Goal: Answer question/provide support: Share knowledge or assist other users

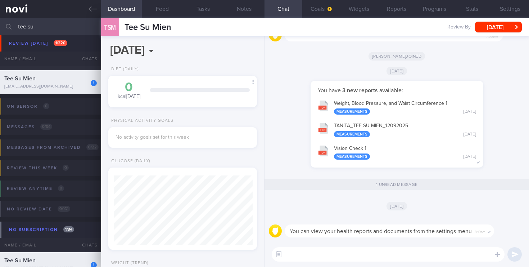
scroll to position [68, 136]
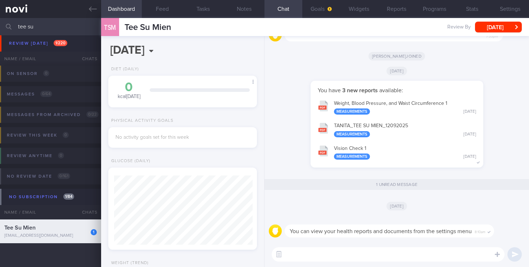
drag, startPoint x: 55, startPoint y: 26, endPoint x: 0, endPoint y: 23, distance: 55.5
click at [0, 23] on input "tee su" at bounding box center [264, 26] width 529 height 17
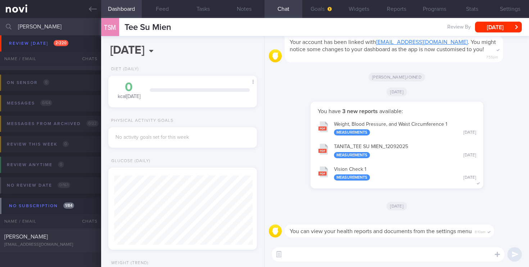
scroll to position [47, 0]
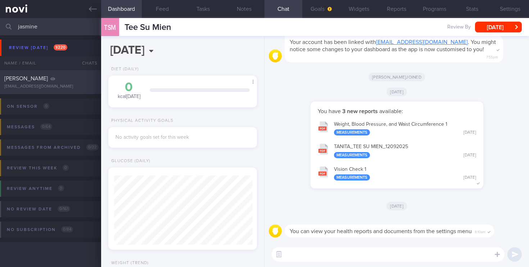
type input "jasmine"
click at [46, 84] on div "[EMAIL_ADDRESS][DOMAIN_NAME]" at bounding box center [50, 86] width 92 height 5
select select "8"
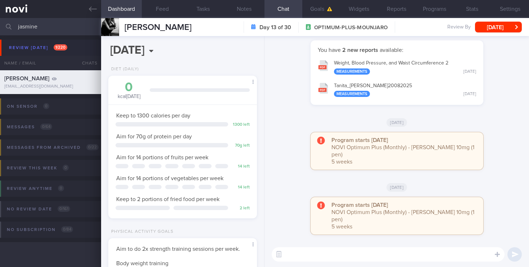
click at [295, 135] on div "Program starts [DATE] NOVI Optimum Plus (Monthly) - [PERSON_NAME] 10mg (1 pen) …" at bounding box center [397, 154] width 256 height 45
click at [289, 130] on div "[DATE]" at bounding box center [397, 122] width 256 height 20
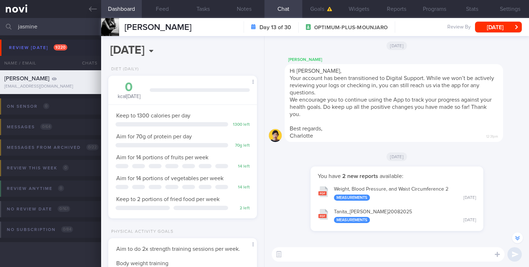
click at [326, 142] on div "[PERSON_NAME] Hi [PERSON_NAME], Your account has been transitioned to Digital S…" at bounding box center [397, 100] width 256 height 91
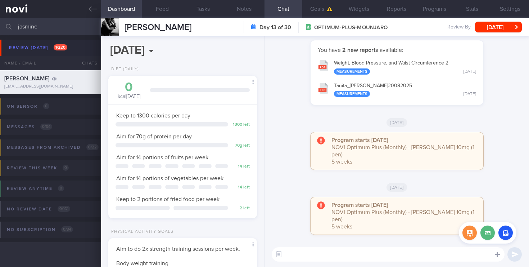
click at [497, 255] on icon at bounding box center [497, 254] width 5 height 5
click at [506, 233] on button "button" at bounding box center [505, 232] width 14 height 14
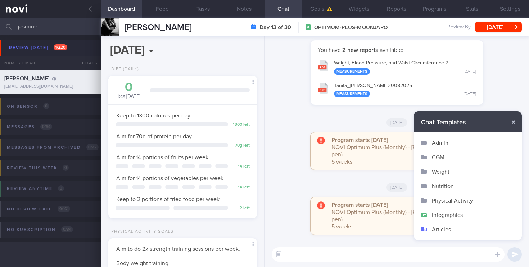
click at [443, 212] on button "Infographics" at bounding box center [468, 214] width 108 height 14
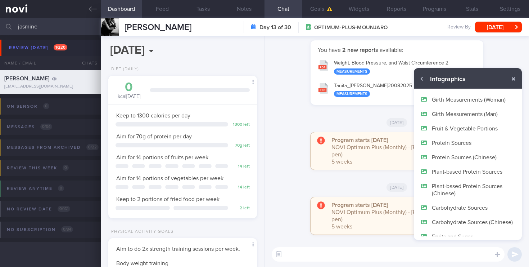
click at [449, 144] on button "Protein Sources" at bounding box center [468, 142] width 108 height 14
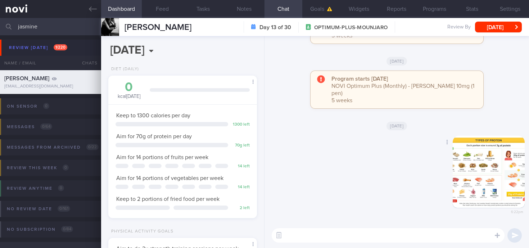
click at [490, 161] on button "button" at bounding box center [489, 172] width 72 height 72
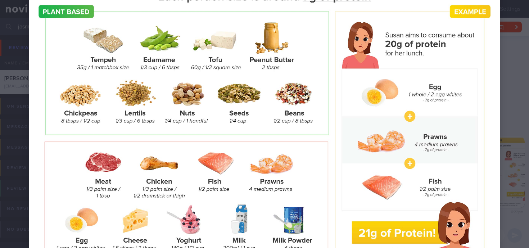
scroll to position [64, 0]
